Goal: Obtain resource: Obtain resource

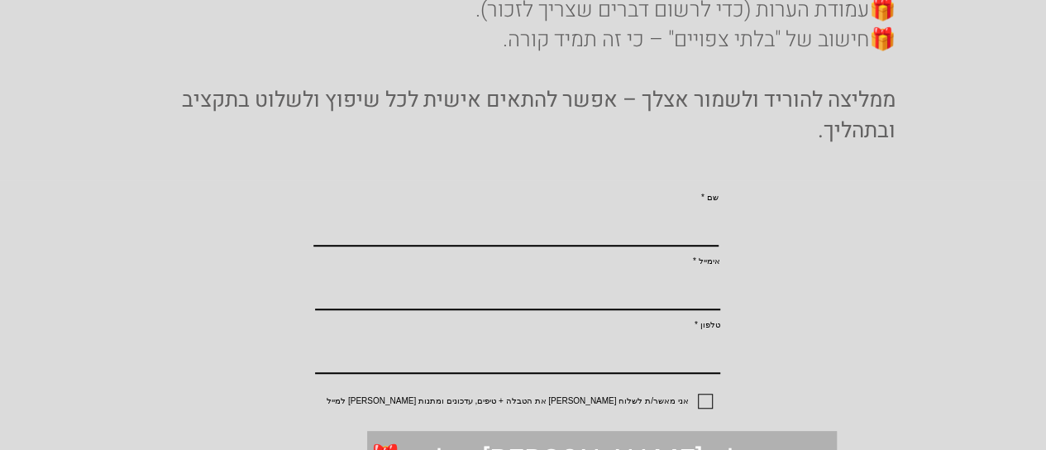
scroll to position [469, 0]
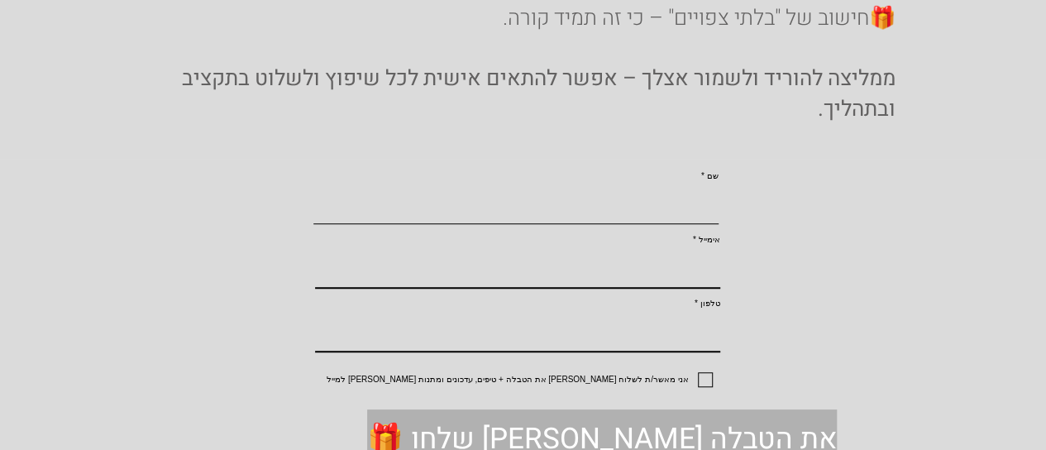
click at [687, 223] on input "שם" at bounding box center [515, 206] width 405 height 36
type input "c"
type input "v"
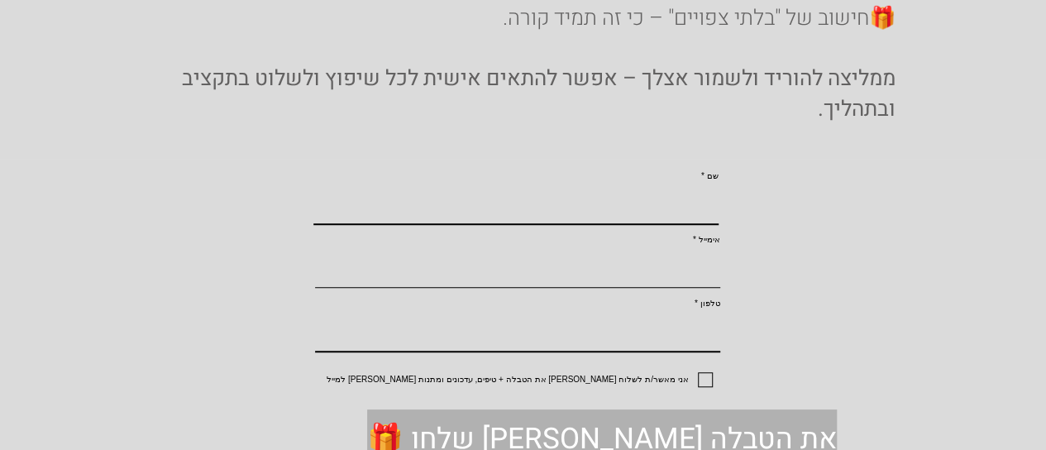
click at [683, 287] on input "אימייל" at bounding box center [517, 269] width 405 height 36
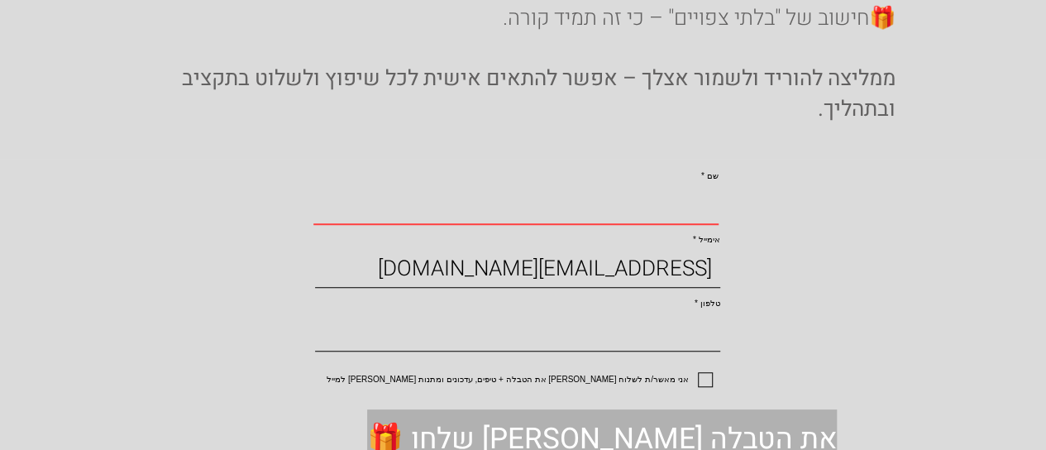
type input "[EMAIL_ADDRESS][DOMAIN_NAME]"
click at [666, 351] on input "טלפון" at bounding box center [517, 333] width 405 height 36
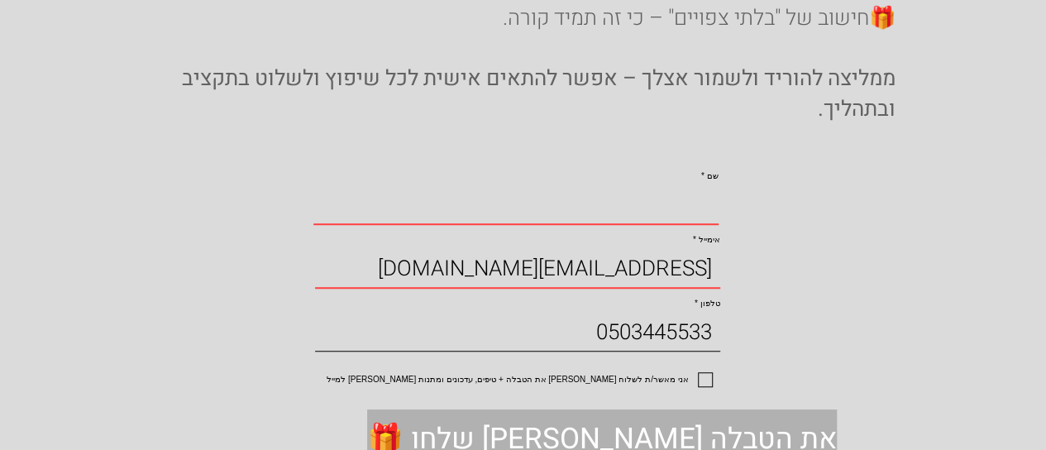
type input "0503445533"
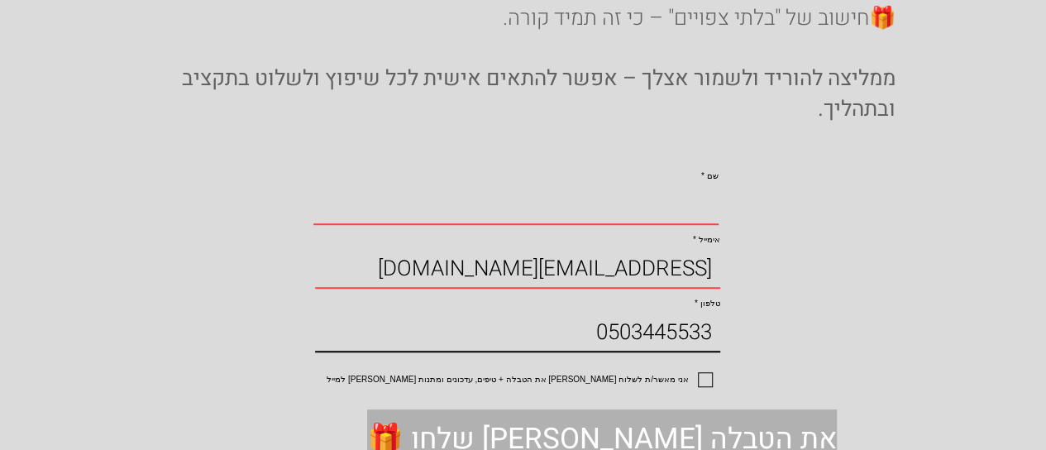
click at [599, 223] on input "שם" at bounding box center [515, 206] width 405 height 36
type input "v"
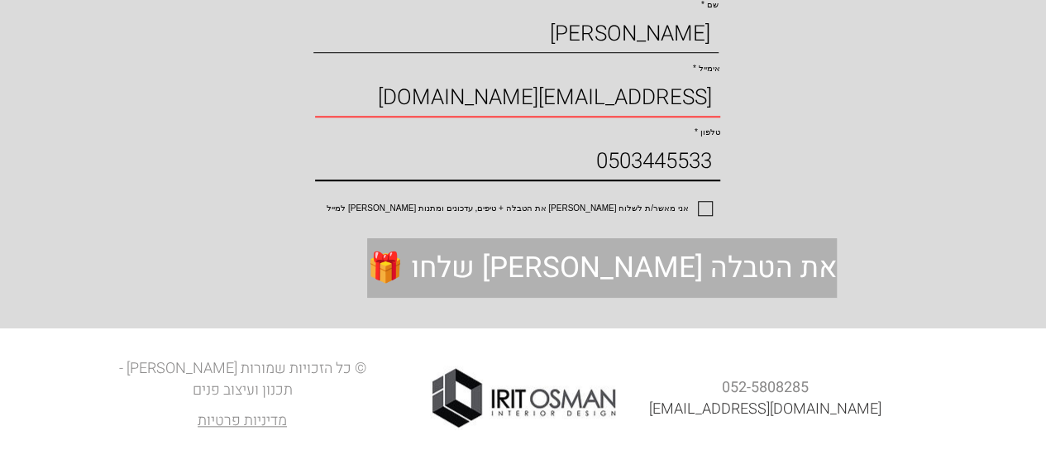
scroll to position [708, 0]
type input "[PERSON_NAME]"
click at [704, 203] on input "אני מאשר/ת לשלוח [PERSON_NAME] את הטבלה + טיפים, עדכונים ומתנות [PERSON_NAME] ל…" at bounding box center [707, 208] width 11 height 11
checkbox input "true"
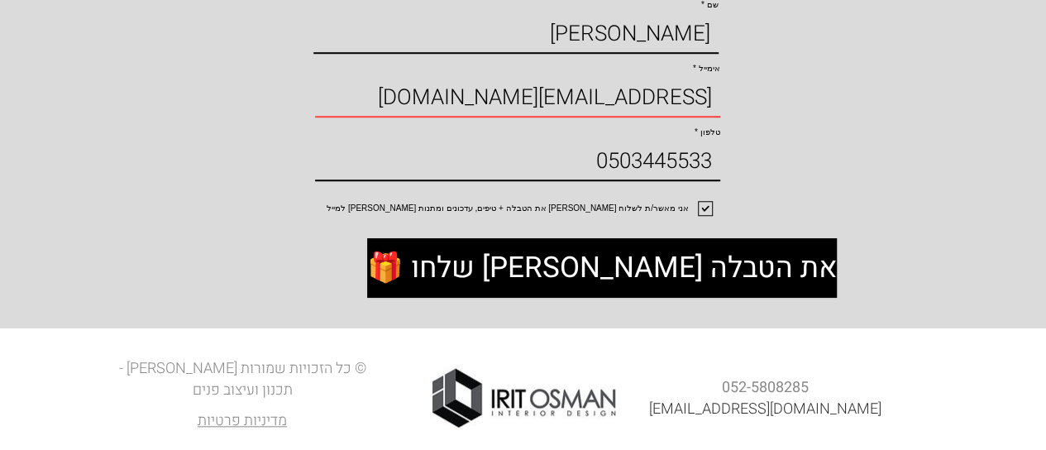
click at [587, 272] on span "🎁 שלחו [PERSON_NAME] את הטבלה" at bounding box center [602, 268] width 470 height 41
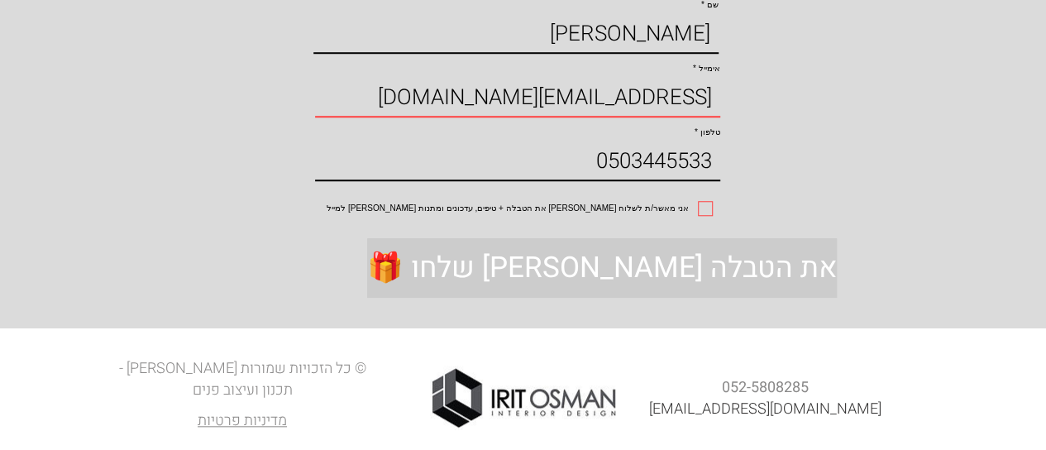
checkbox input "false"
